Goal: Communication & Community: Answer question/provide support

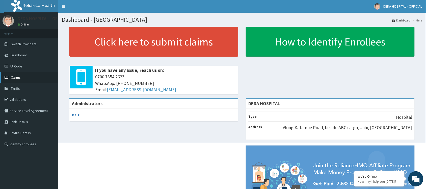
click at [25, 76] on link "Claims" at bounding box center [29, 77] width 58 height 11
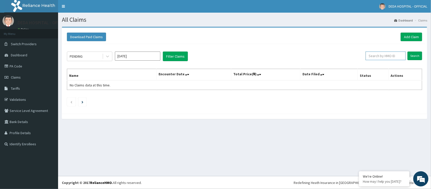
click at [377, 56] on input "text" at bounding box center [385, 55] width 40 height 9
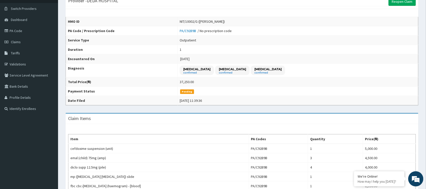
scroll to position [31, 0]
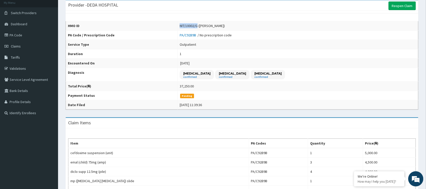
drag, startPoint x: 209, startPoint y: 24, endPoint x: 227, endPoint y: 25, distance: 18.0
click at [227, 25] on td "NIT/10002/G (Abubakar Suleiman)" at bounding box center [298, 25] width 241 height 9
copy div "NIT/10002/G"
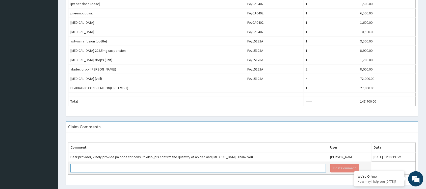
click at [100, 168] on textarea at bounding box center [198, 168] width 256 height 9
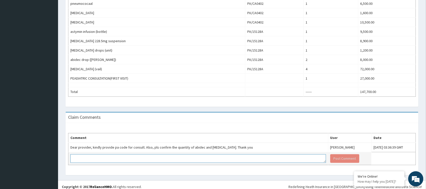
scroll to position [204, 0]
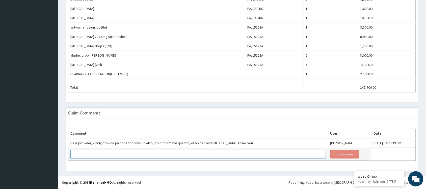
click at [75, 156] on textarea at bounding box center [198, 154] width 256 height 9
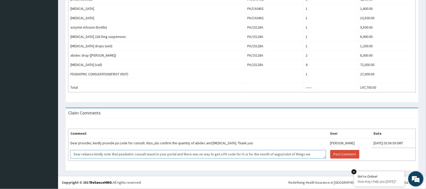
scroll to position [3, 0]
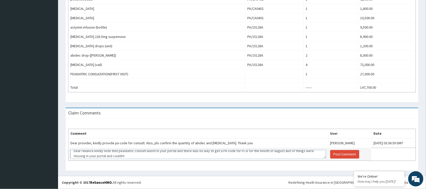
click at [137, 157] on textarea "Dear reliance kindly note that peadiatric consult wasnt in your portal and ther…" at bounding box center [198, 154] width 256 height 9
click at [139, 155] on textarea "Dear reliance kindly note that peadiatric consult wasnt in your portal and ther…" at bounding box center [198, 154] width 256 height 9
click at [147, 155] on textarea "Dear reliance kindly note that peadiatric consult wasnt in your portal and ther…" at bounding box center [198, 154] width 256 height 9
click at [178, 120] on div "Comment User Date Dear provider, kindly provide pa code for consult. Also, pls …" at bounding box center [242, 145] width 353 height 52
click at [237, 158] on textarea "Dear reliance kindly note that peadiatric consult wasnt in your portal and ther…" at bounding box center [198, 154] width 256 height 9
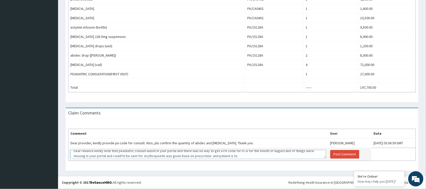
click at [181, 155] on textarea "Dear reliance kindly note that peadiatric consult wasnt in your portal and ther…" at bounding box center [198, 154] width 256 height 9
click at [270, 155] on textarea "Dear reliance kindly note that peadiatric consult wasnt in your portal and ther…" at bounding box center [198, 154] width 256 height 9
type textarea "Dear reliance kindly note that peadiatric consult wasnt in your portal and ther…"
click at [330, 154] on button "Post Comment" at bounding box center [344, 154] width 29 height 9
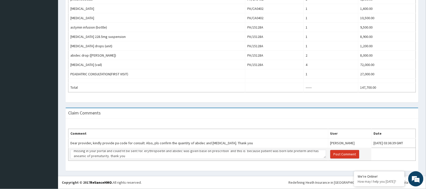
click at [330, 153] on button "Post Comment" at bounding box center [344, 154] width 29 height 9
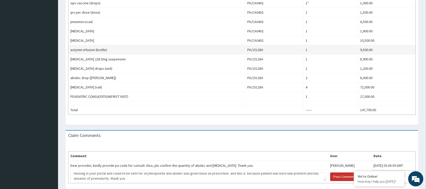
scroll to position [204, 0]
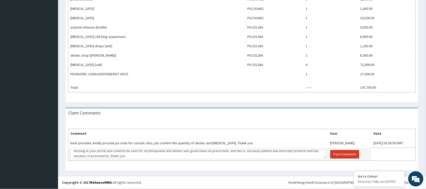
click at [330, 154] on button "Post Comment" at bounding box center [344, 154] width 29 height 9
click at [330, 155] on button "Post Comment" at bounding box center [344, 154] width 29 height 9
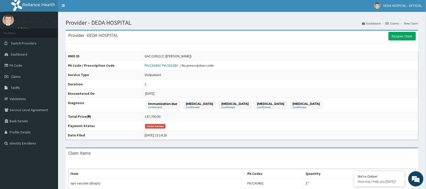
scroll to position [0, 0]
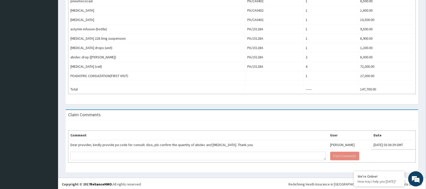
scroll to position [204, 0]
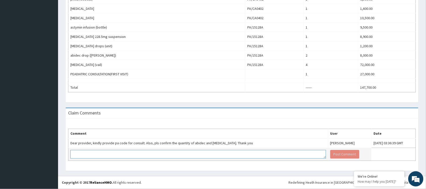
click at [104, 156] on textarea at bounding box center [198, 154] width 256 height 9
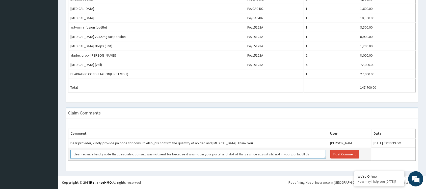
scroll to position [3, 0]
click at [230, 155] on textarea "dear reliance kindly note that peadiatric consult was not sent for because it w…" at bounding box center [198, 154] width 256 height 9
click at [242, 156] on textarea "dear reliance kindly note that peadiatric consult was not sent for because it w…" at bounding box center [198, 154] width 256 height 9
click at [278, 154] on textarea "dear reliance kindly note that peadiatric consult was not sent for because it w…" at bounding box center [198, 154] width 256 height 9
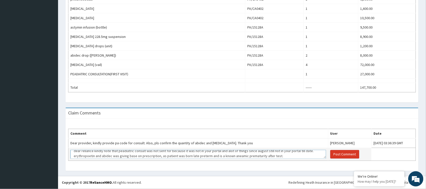
type textarea "dear reliance kindly note that peadiatric consult was not sent for because it w…"
click at [330, 154] on button "Post Comment" at bounding box center [344, 154] width 29 height 9
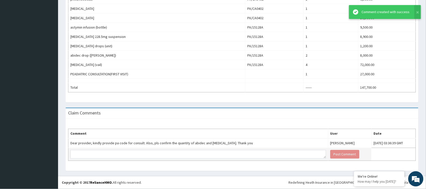
scroll to position [0, 0]
